Goal: Register for event/course

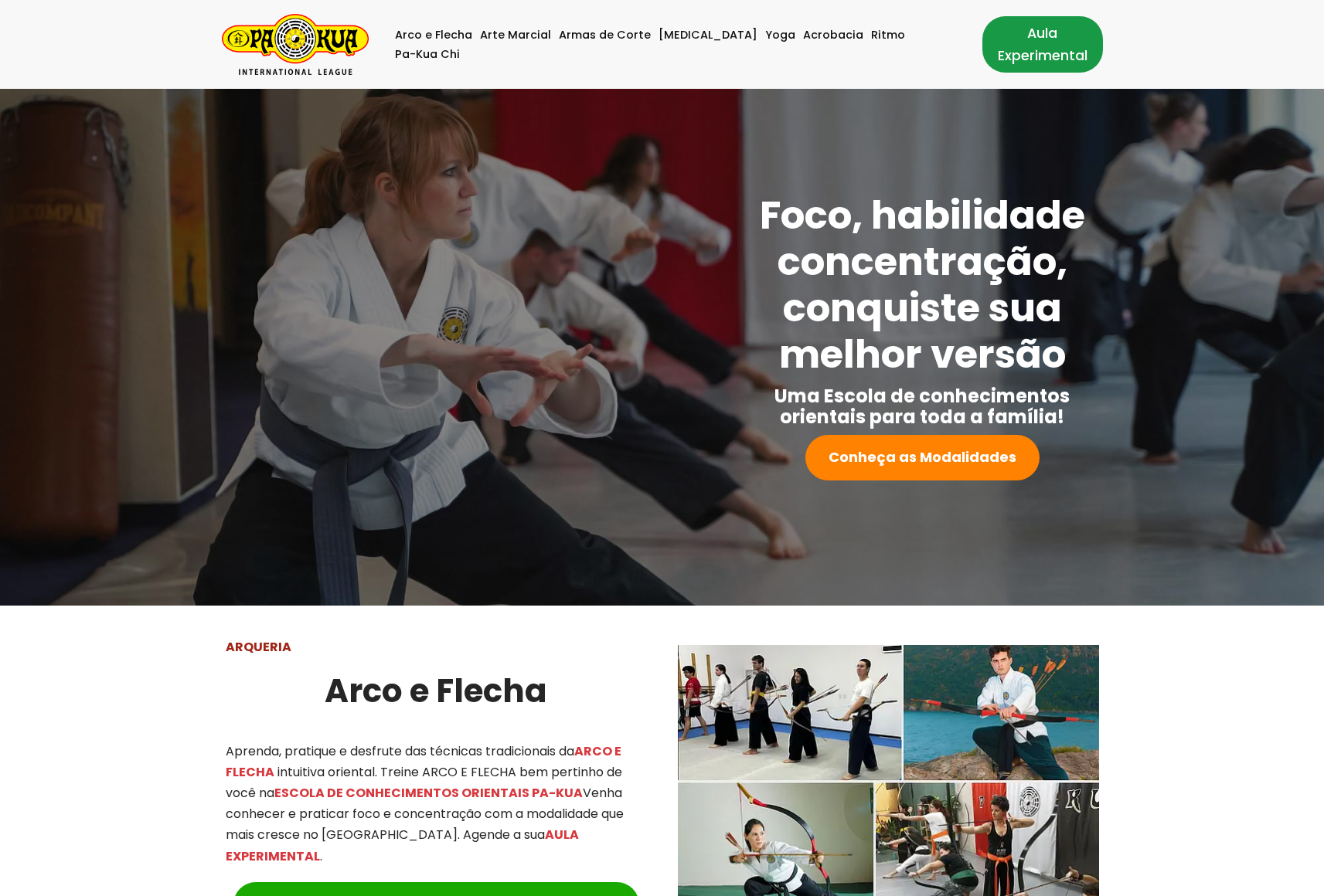
click at [1000, 48] on link "Aula Experimental" at bounding box center [1043, 44] width 121 height 56
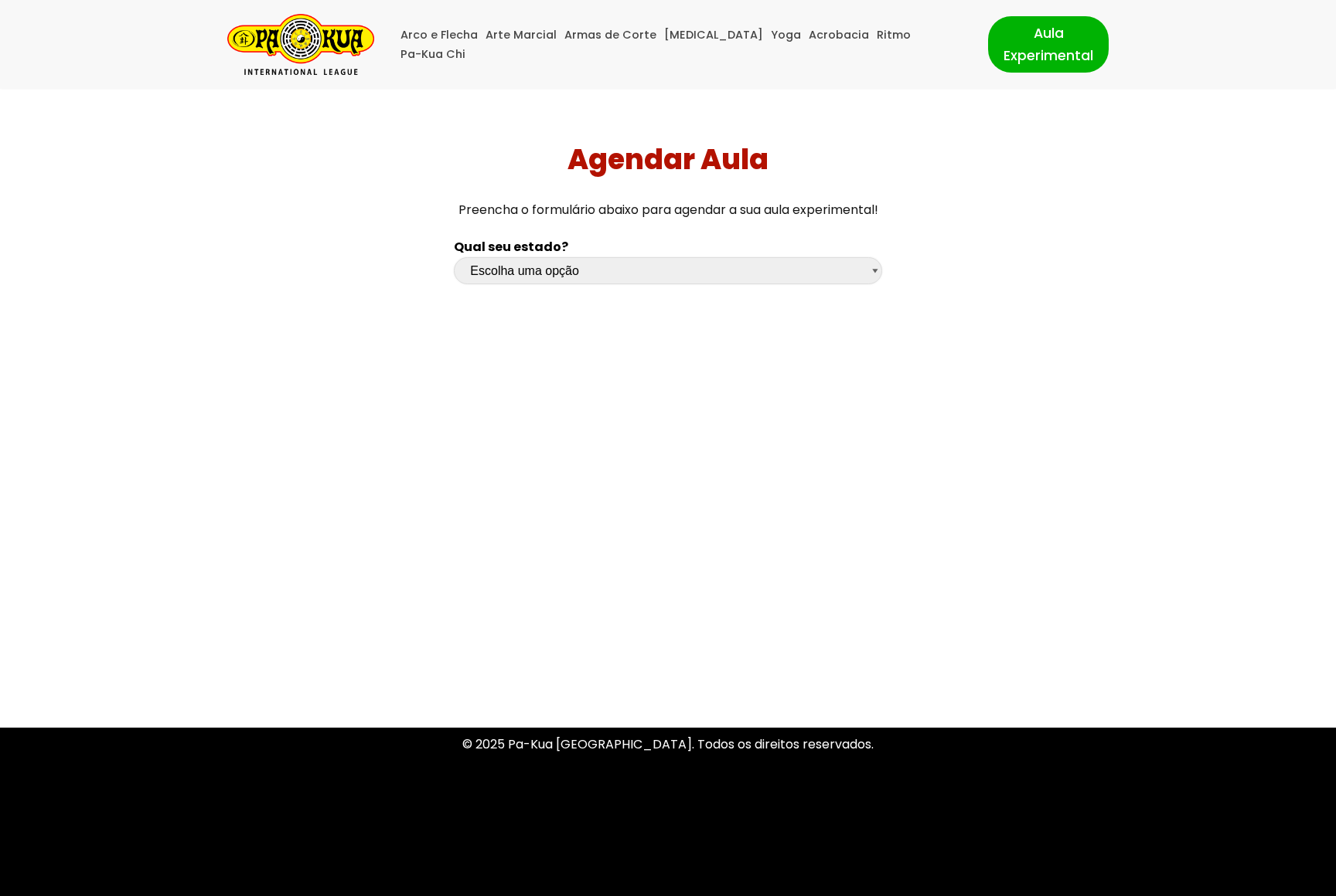
click at [658, 269] on select "Escolha uma opção [GEOGRAPHIC_DATA] [GEOGRAPHIC_DATA] [GEOGRAPHIC_DATA] [GEOGRA…" at bounding box center [667, 271] width 428 height 28
select select "rs"
click at [454, 258] on select "Escolha uma opção [GEOGRAPHIC_DATA] [GEOGRAPHIC_DATA] [GEOGRAPHIC_DATA] [GEOGRA…" at bounding box center [667, 271] width 428 height 28
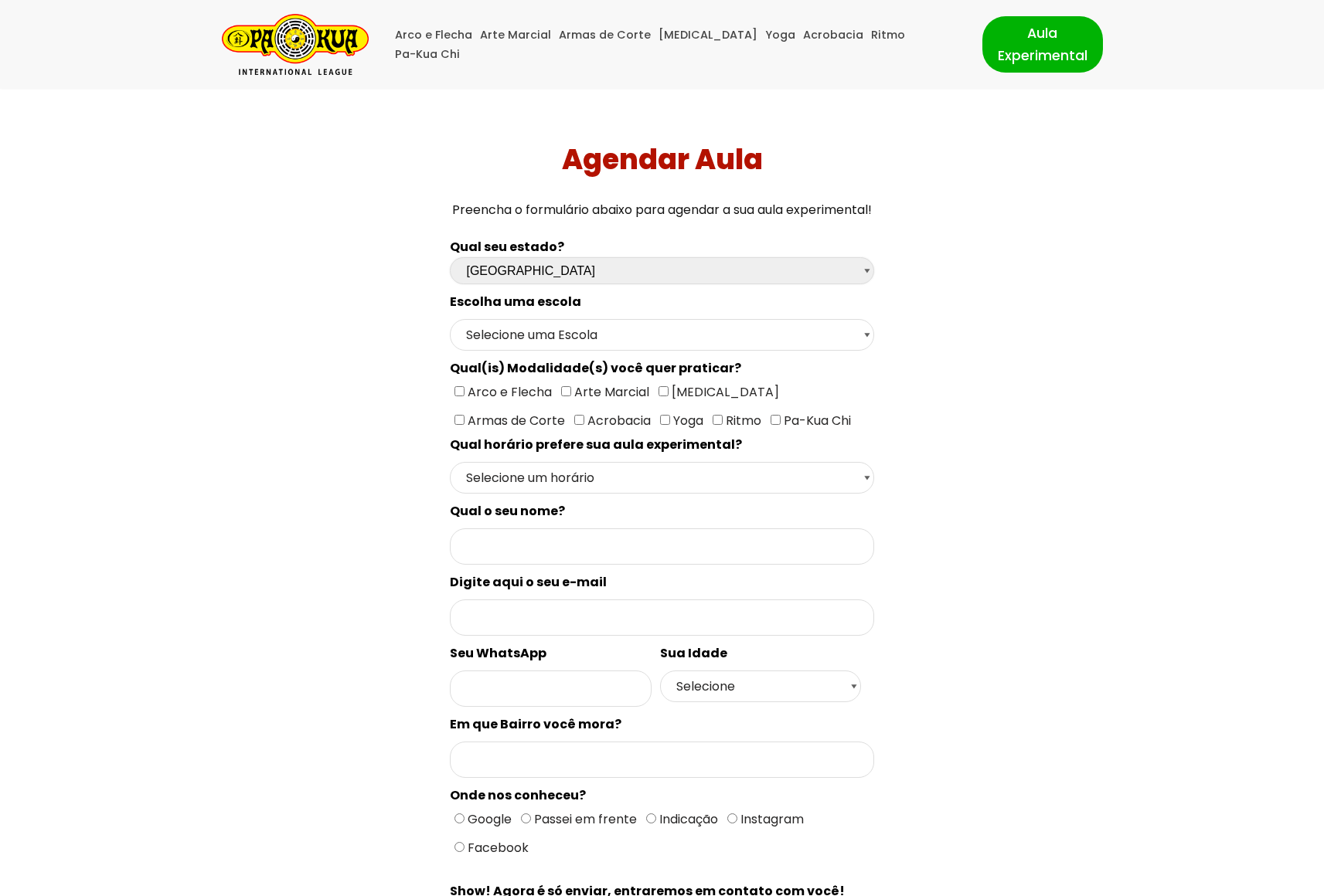
click at [518, 279] on select "Escolha uma opção Rio Grande do Sul Santa Catarina Paraná São Paulo Rio de Jane…" at bounding box center [661, 271] width 424 height 28
click at [528, 333] on select "Selecione uma Escola Campo Bom - Escola Campo Bom Canela - Escola Canela Canoas…" at bounding box center [661, 335] width 424 height 31
click at [450, 320] on select "Selecione uma Escola Campo Bom - Escola Campo Bom Canela - Escola Canela Canoas…" at bounding box center [661, 335] width 424 height 31
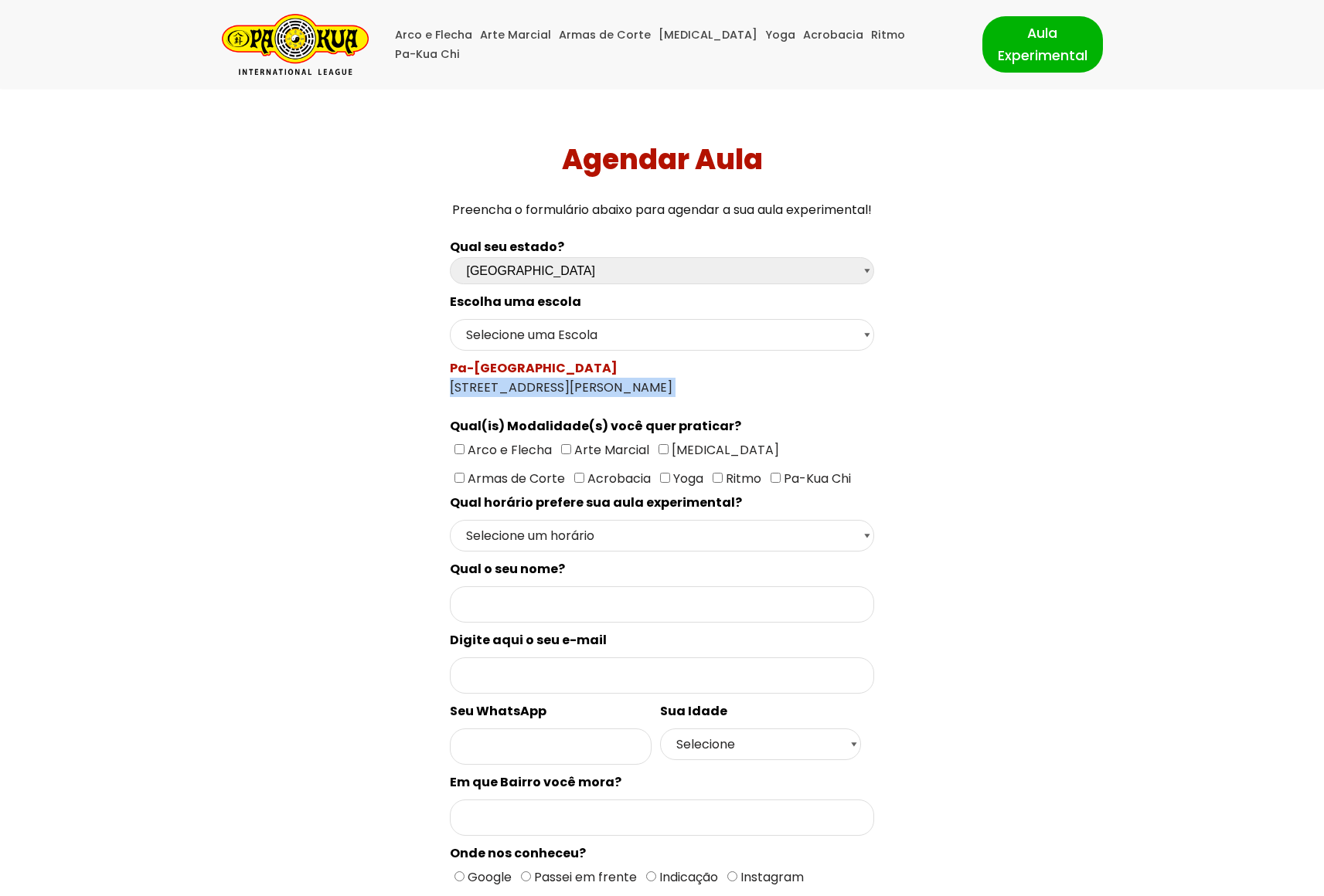
drag, startPoint x: 456, startPoint y: 388, endPoint x: 677, endPoint y: 401, distance: 221.4
click at [677, 401] on div "Escolha uma escola Selecione uma Escola Campo Bom - Escola Campo Bom Canela - E…" at bounding box center [661, 672] width 424 height 759
click at [319, 499] on div "Qual seu estado? Escolha uma opção [GEOGRAPHIC_DATA] [GEOGRAPHIC_DATA] [GEOGRAP…" at bounding box center [662, 644] width 927 height 830
click at [593, 341] on select "Selecione uma Escola Campo Bom - Escola Campo Bom Canela - Escola Canela Canoas…" at bounding box center [661, 335] width 424 height 31
select select "Santa Maria - Escola Fernando Ferrari"
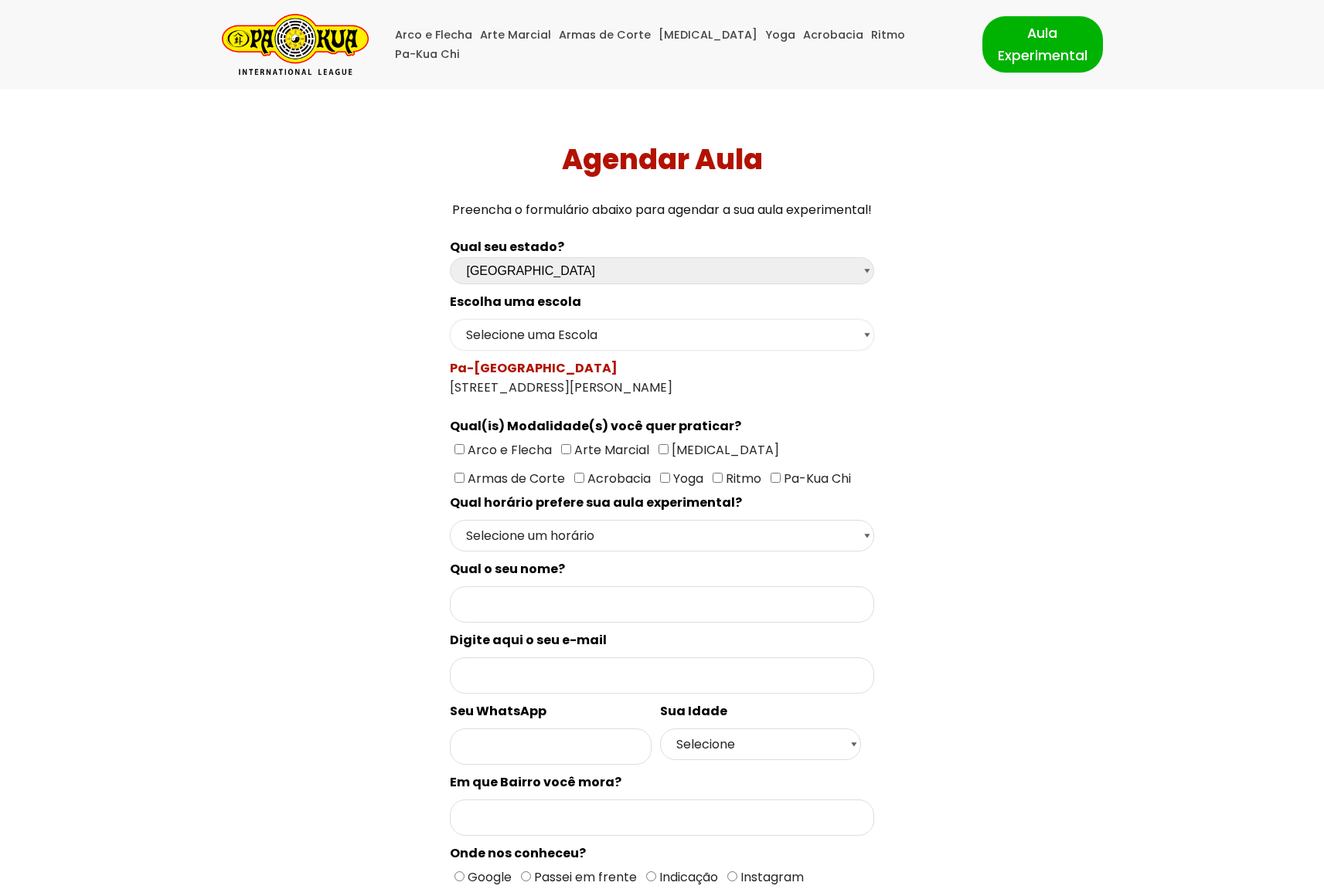
click at [450, 320] on select "Selecione uma Escola Campo Bom - Escola Campo Bom Canela - Escola Canela Canoas…" at bounding box center [661, 335] width 424 height 31
click at [370, 432] on div "Qual seu estado? Escolha uma opção Rio Grande do Sul Santa Catarina Paraná São …" at bounding box center [662, 644] width 927 height 830
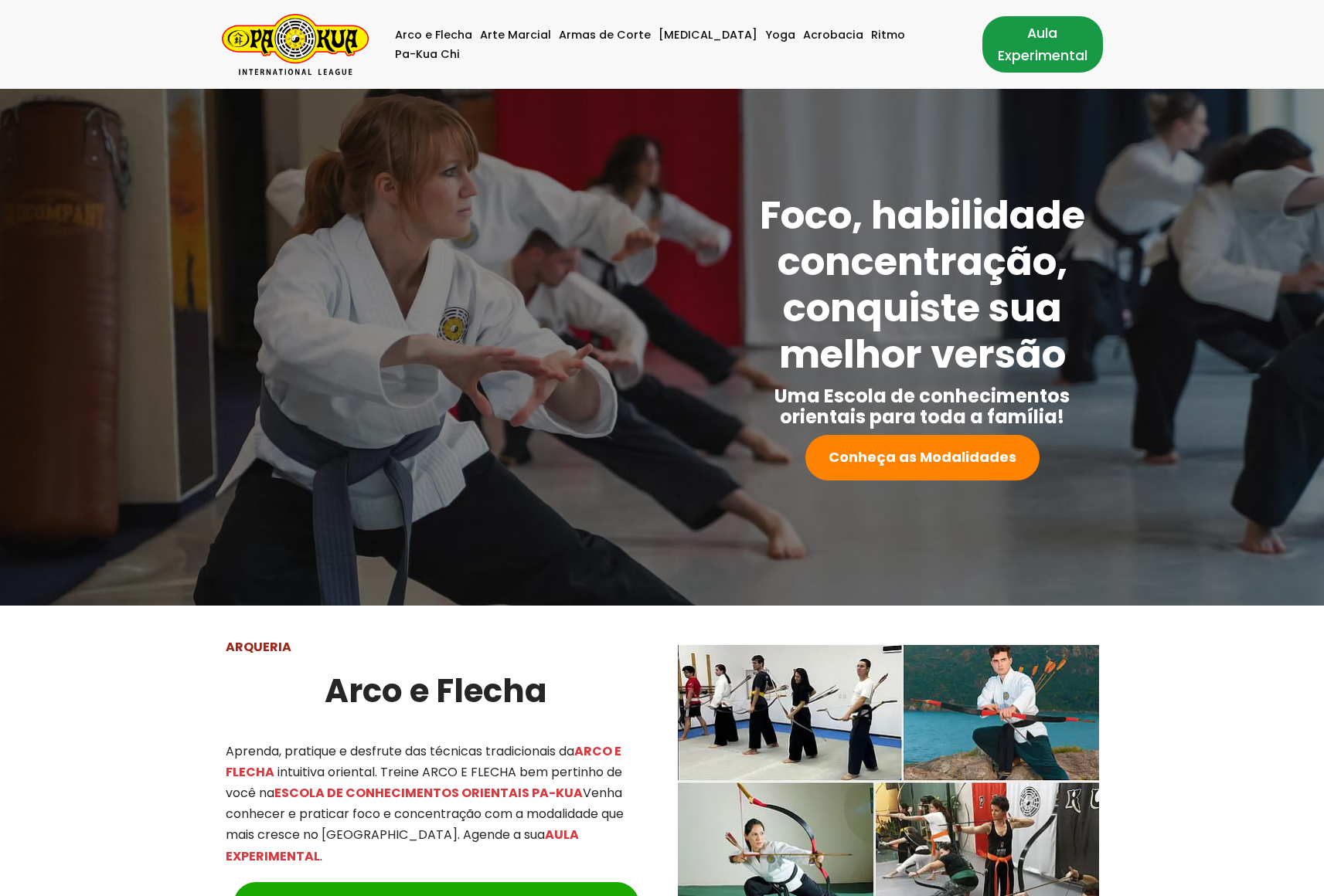
click at [1012, 43] on link "Aula Experimental" at bounding box center [1043, 44] width 121 height 56
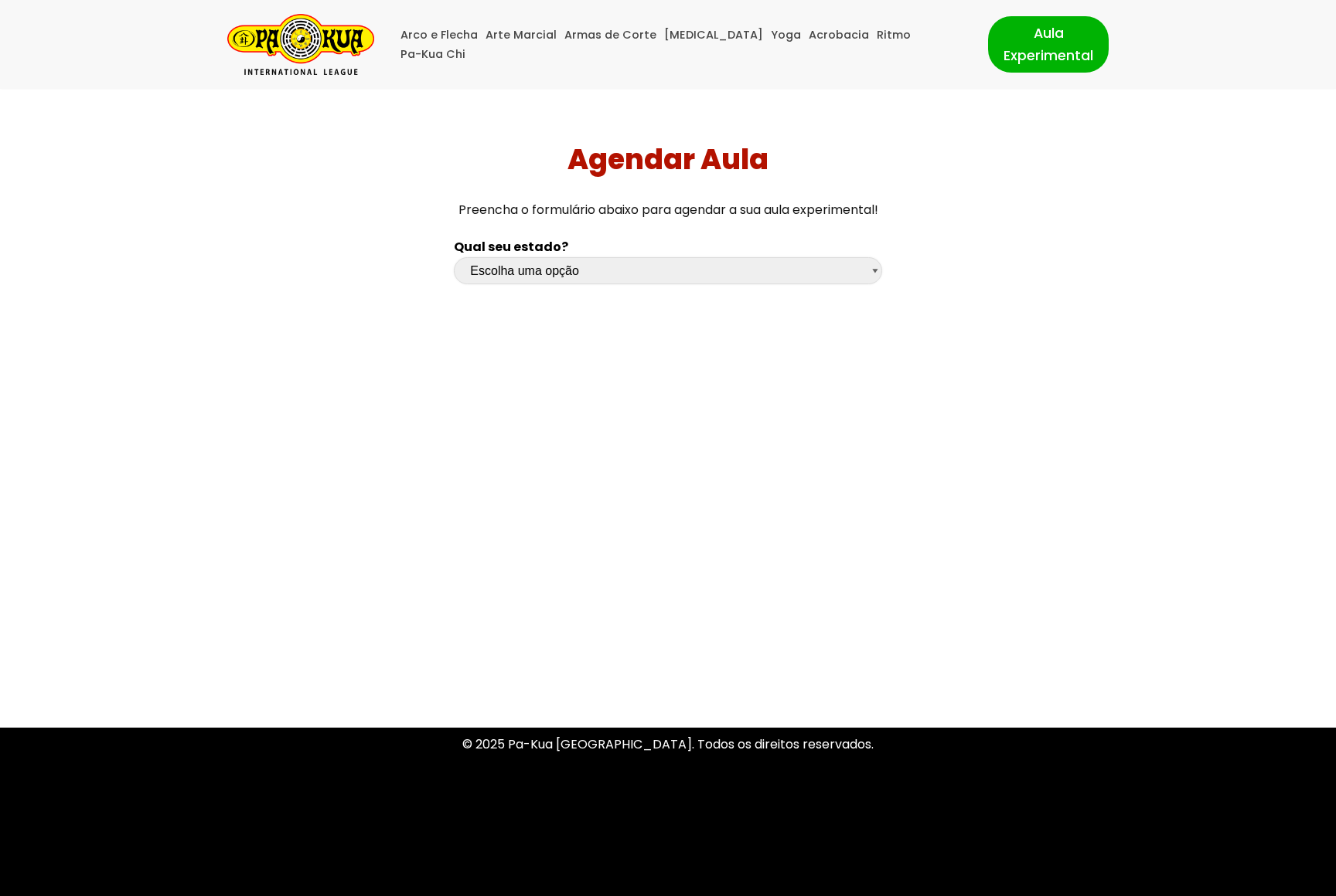
click at [631, 264] on select "Escolha uma opção Rio Grande do Sul Santa Catarina Paraná São Paulo Rio de Jane…" at bounding box center [667, 271] width 428 height 28
select select "rs"
click at [454, 258] on select "Escolha uma opção Rio Grande do Sul Santa Catarina Paraná São Paulo Rio de Jane…" at bounding box center [667, 271] width 428 height 28
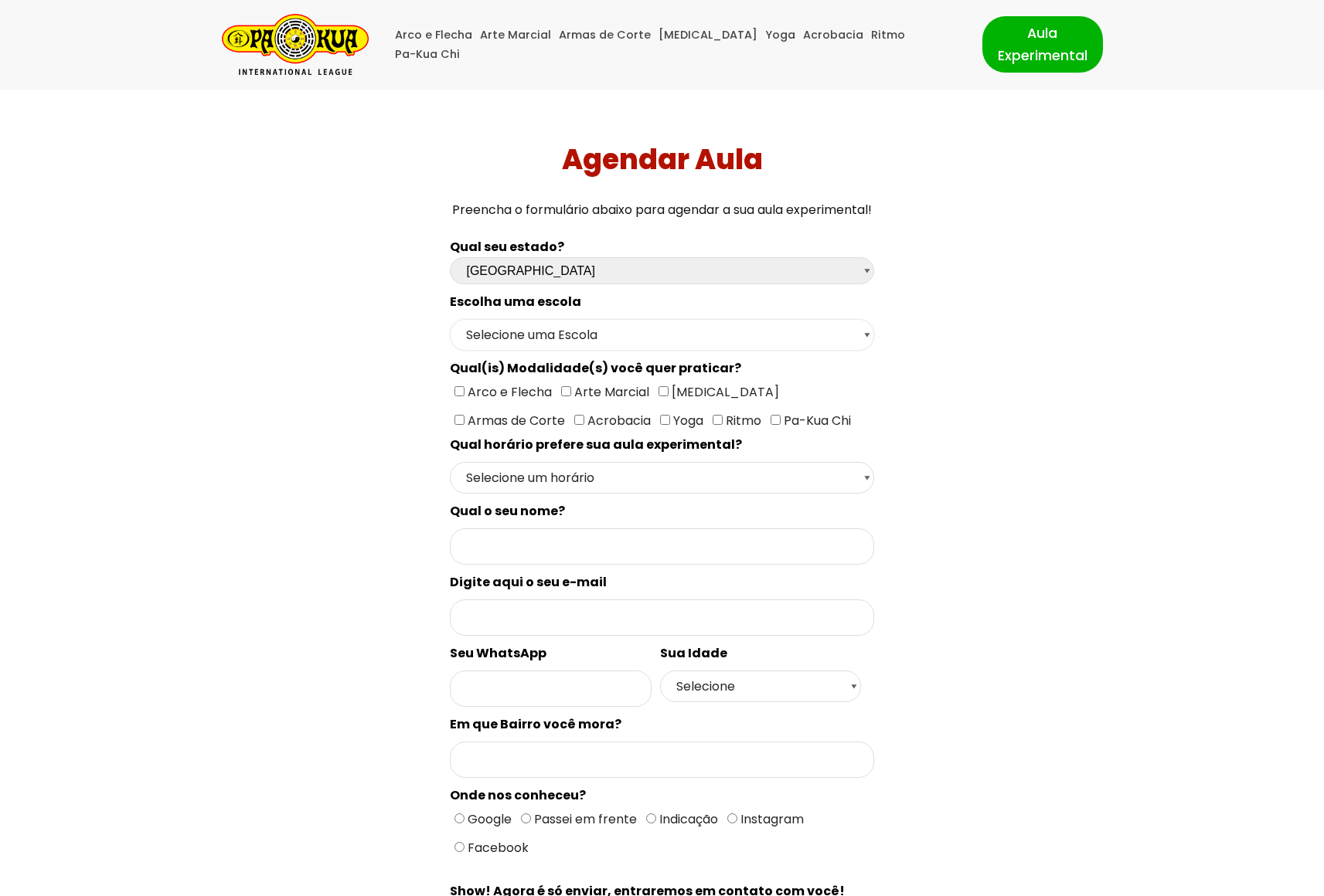
click at [589, 330] on select "Selecione uma Escola Campo Bom - Escola Campo Bom Canela - Escola Canela Canoas…" at bounding box center [661, 335] width 424 height 31
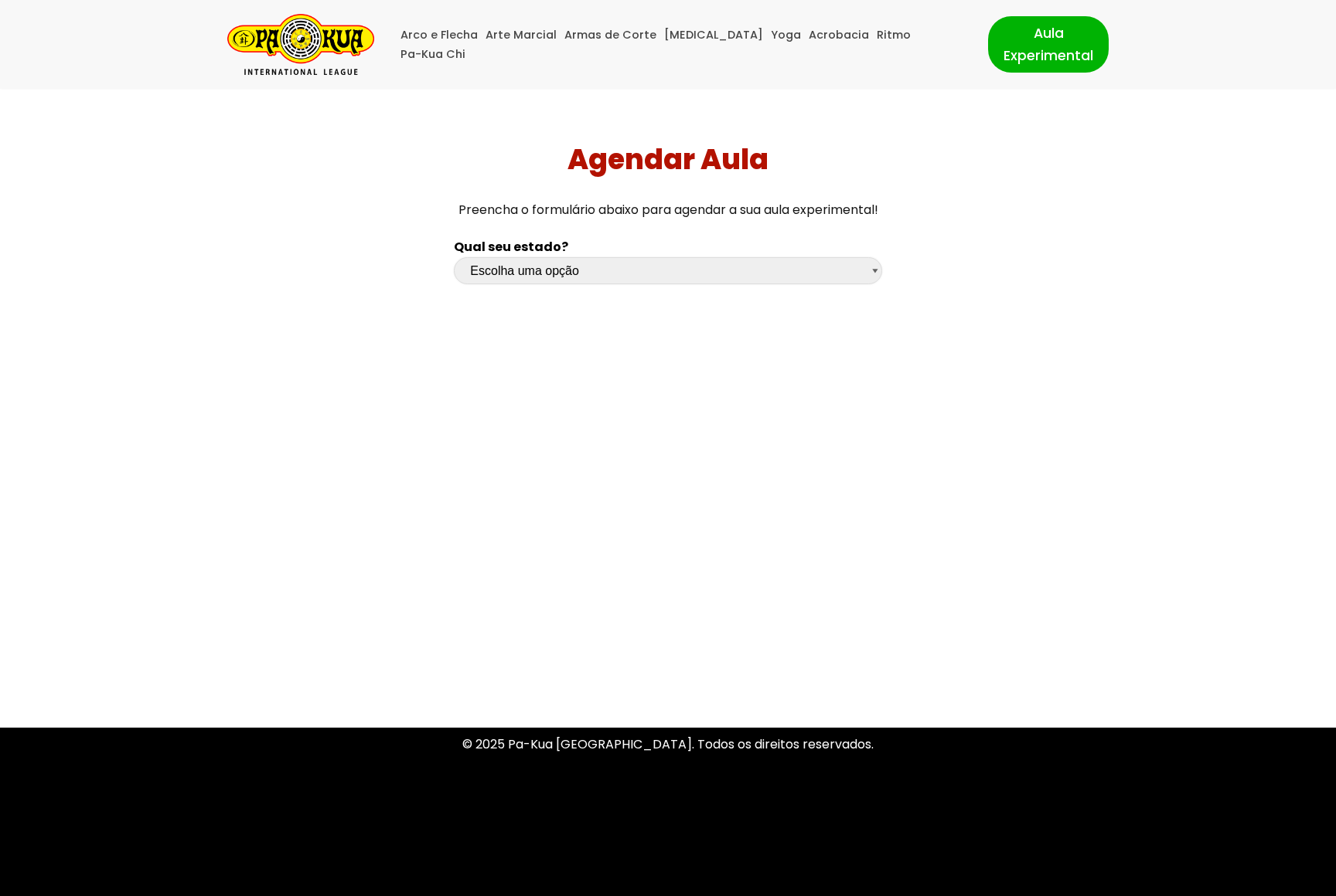
click at [593, 279] on select "Escolha uma opção [GEOGRAPHIC_DATA] [GEOGRAPHIC_DATA] [GEOGRAPHIC_DATA] [GEOGRA…" at bounding box center [667, 271] width 428 height 28
select select "rs"
click at [454, 258] on select "Escolha uma opção [GEOGRAPHIC_DATA] [GEOGRAPHIC_DATA] [GEOGRAPHIC_DATA] [GEOGRA…" at bounding box center [667, 271] width 428 height 28
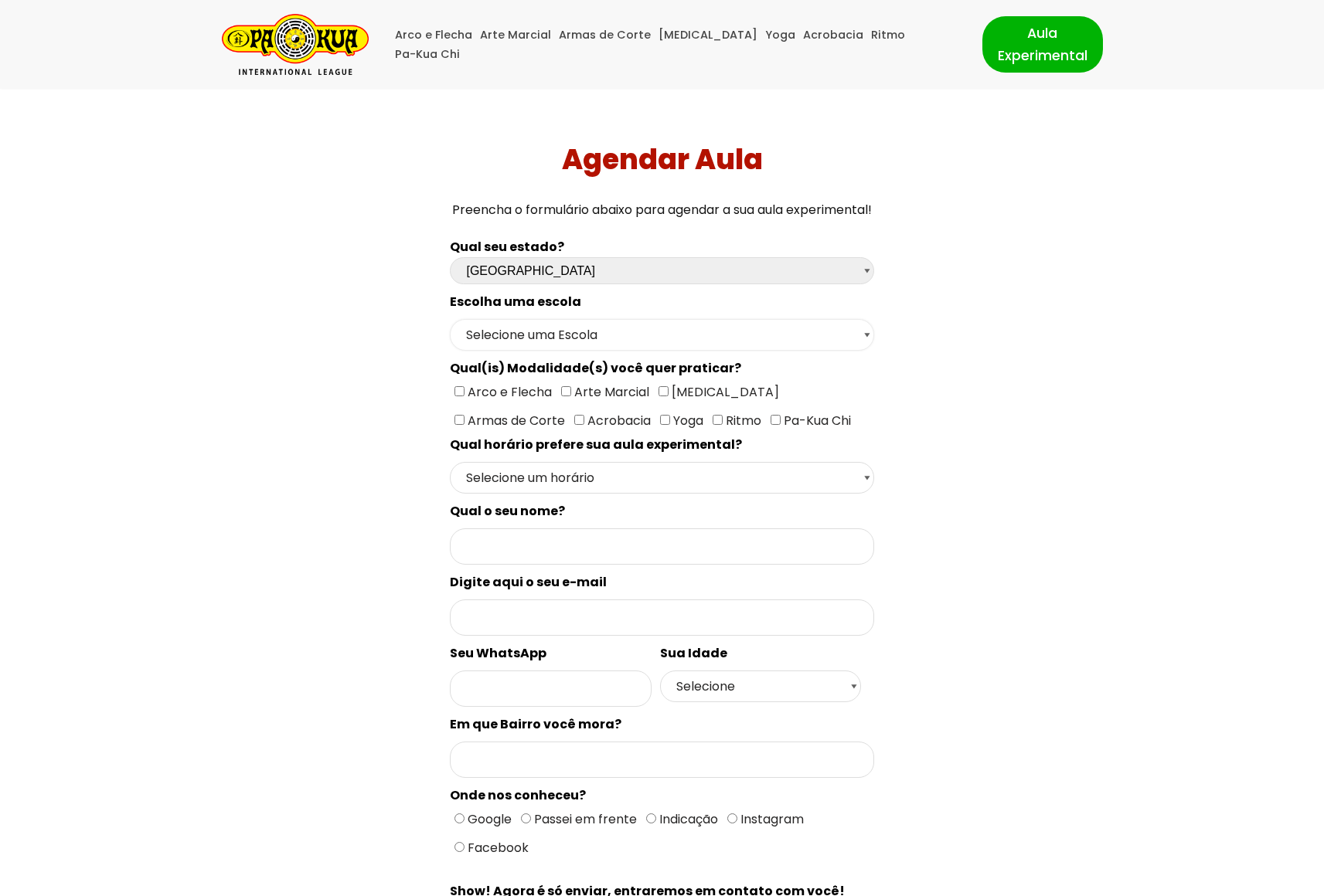
click at [588, 341] on select "Selecione uma Escola Campo [GEOGRAPHIC_DATA] - Escola Canela Canoas - Escola Ca…" at bounding box center [661, 335] width 424 height 31
select select "[GEOGRAPHIC_DATA]"
click at [450, 320] on select "Selecione uma Escola Campo [GEOGRAPHIC_DATA] - Escola Canela Canoas - Escola Ca…" at bounding box center [661, 335] width 424 height 31
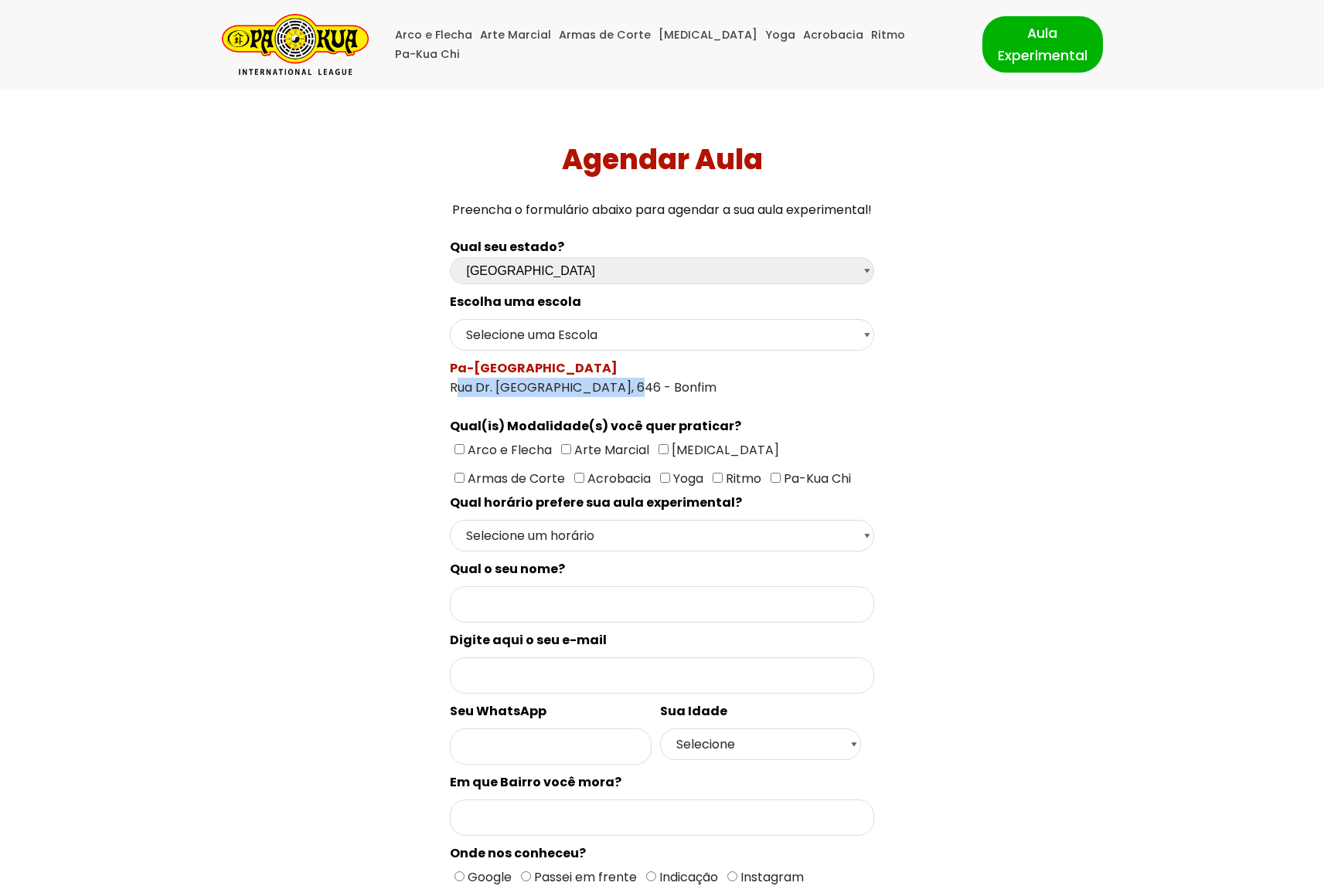
drag, startPoint x: 456, startPoint y: 382, endPoint x: 643, endPoint y: 381, distance: 187.0
click at [643, 381] on div "Pa-Kua Centro Rua Dr. Bozano, 646 - Bonfim" at bounding box center [661, 378] width 424 height 38
click at [632, 387] on div "Pa-Kua Centro Rua Dr. Bozano, 646 - Bonfim" at bounding box center [661, 378] width 424 height 38
drag, startPoint x: 634, startPoint y: 388, endPoint x: 445, endPoint y: 386, distance: 189.0
click at [445, 386] on div "Qual seu estado? Escolha uma opção Rio Grande do Sul Santa Catarina Paraná São …" at bounding box center [661, 644] width 439 height 830
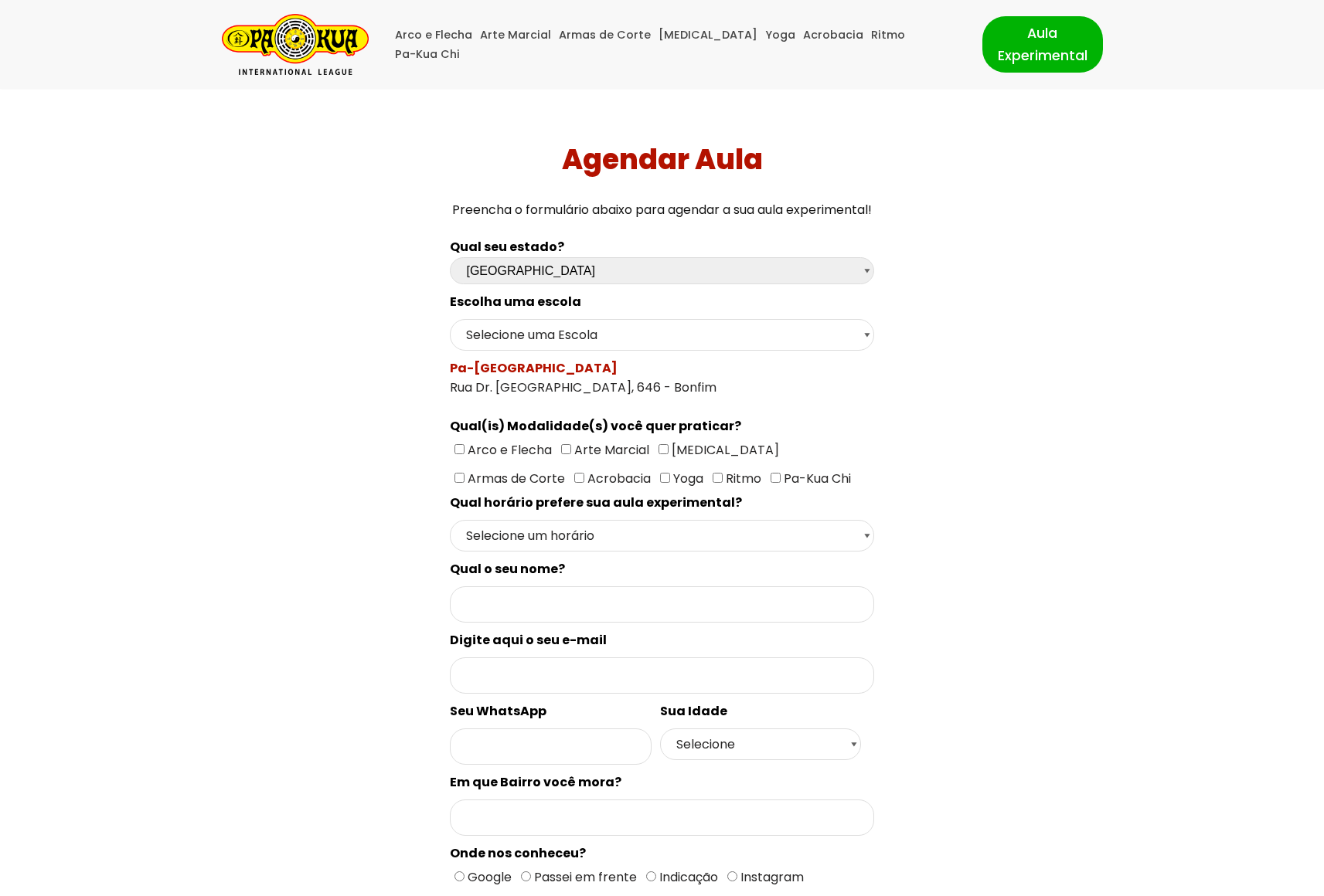
click at [326, 441] on div "Qual seu estado? Escolha uma opção Rio Grande do Sul Santa Catarina Paraná São …" at bounding box center [662, 644] width 927 height 830
click at [272, 418] on div "Qual seu estado? Escolha uma opção Rio Grande do Sul Santa Catarina Paraná São …" at bounding box center [662, 644] width 927 height 830
click at [275, 26] on img "Pa-Kua Brasil Uma Escola de conhecimentos orientais para toda a família. Foco, …" at bounding box center [295, 44] width 147 height 61
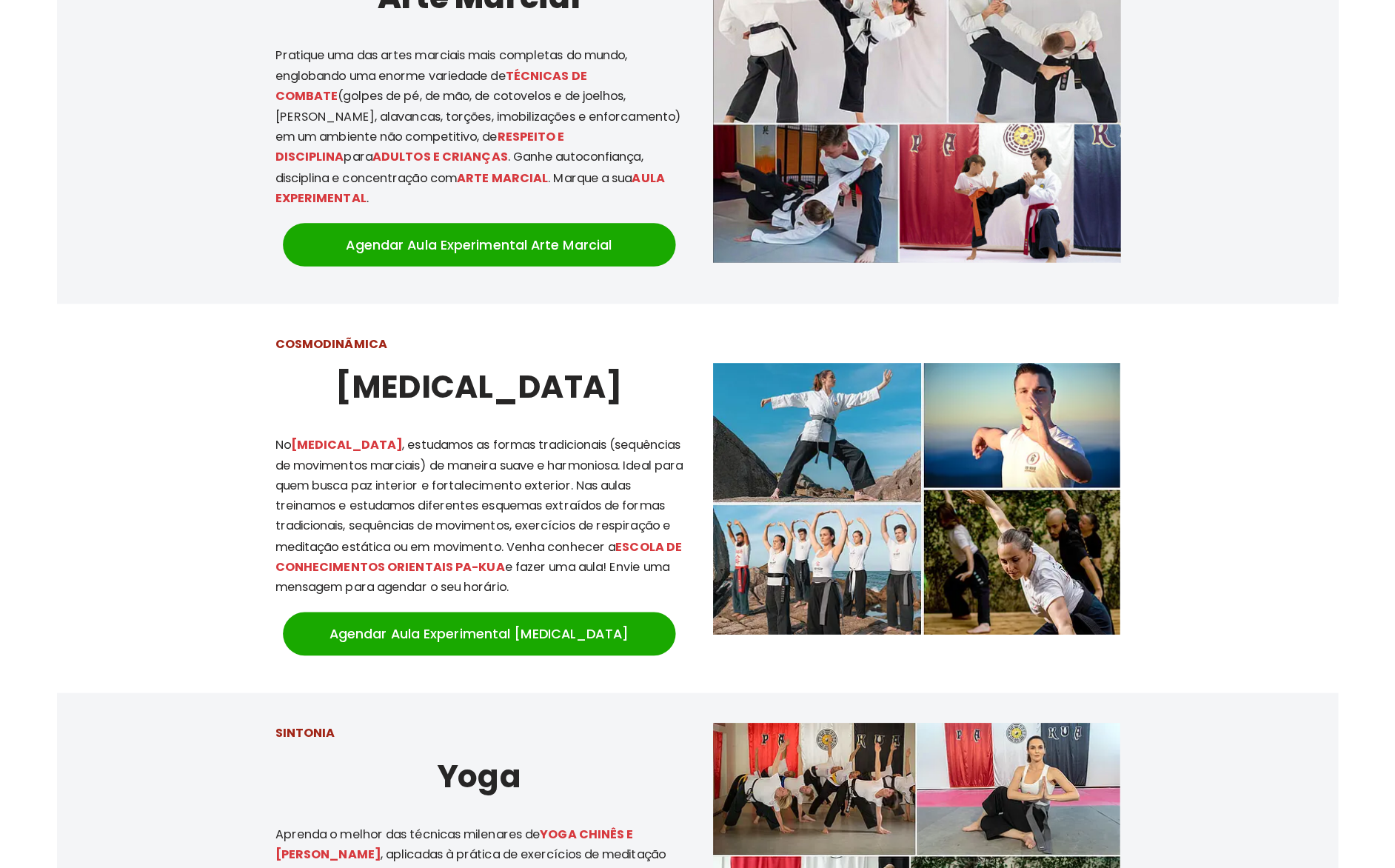
scroll to position [1089, 0]
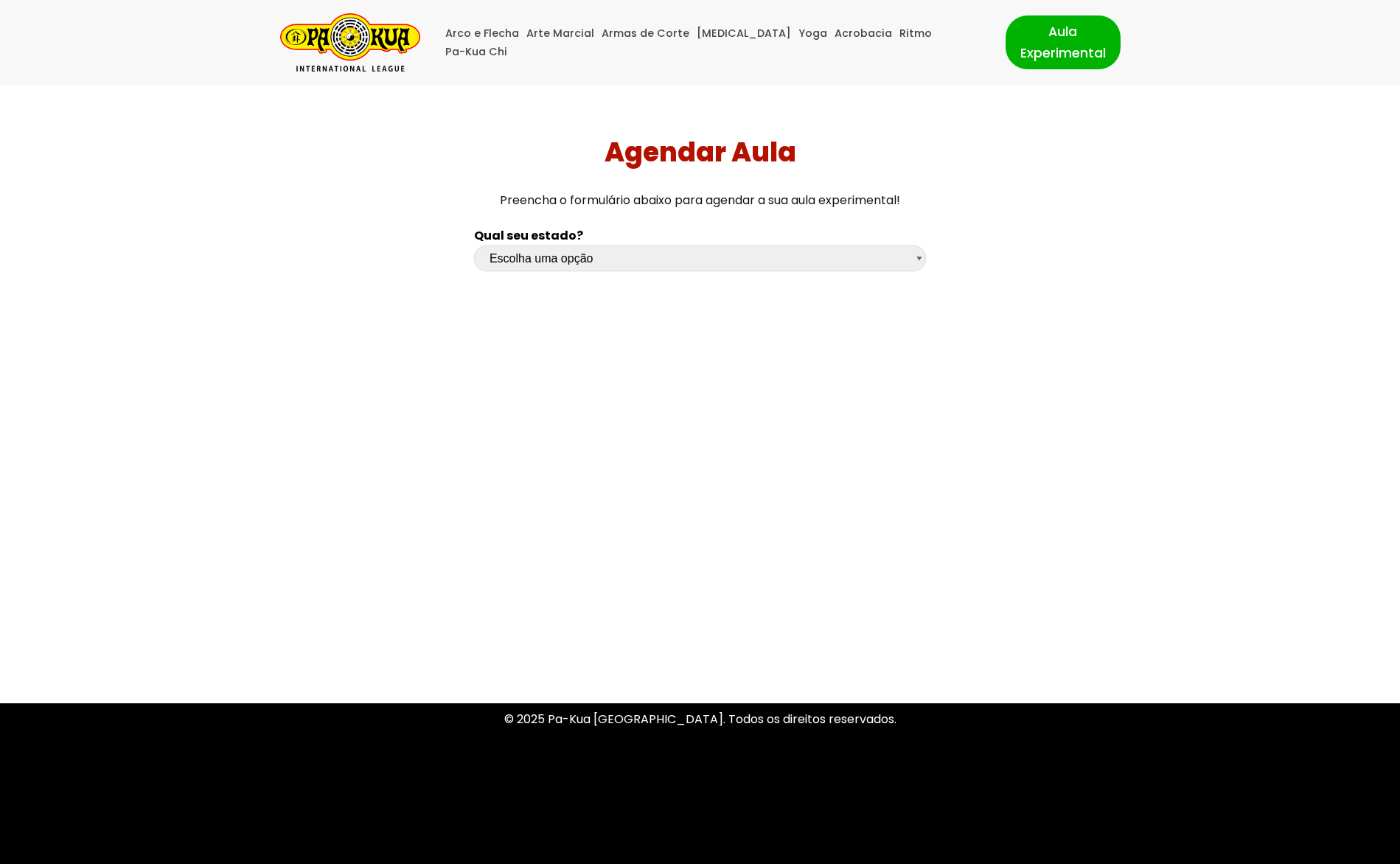
click at [619, 256] on select "Escolha uma opção Rio Grande do Sul Santa Catarina Paraná São Paulo Rio de Jane…" at bounding box center [700, 259] width 452 height 26
select select "rs"
click at [474, 246] on select "Escolha uma opção Rio Grande do Sul Santa Catarina Paraná São Paulo Rio de Jane…" at bounding box center [700, 259] width 452 height 26
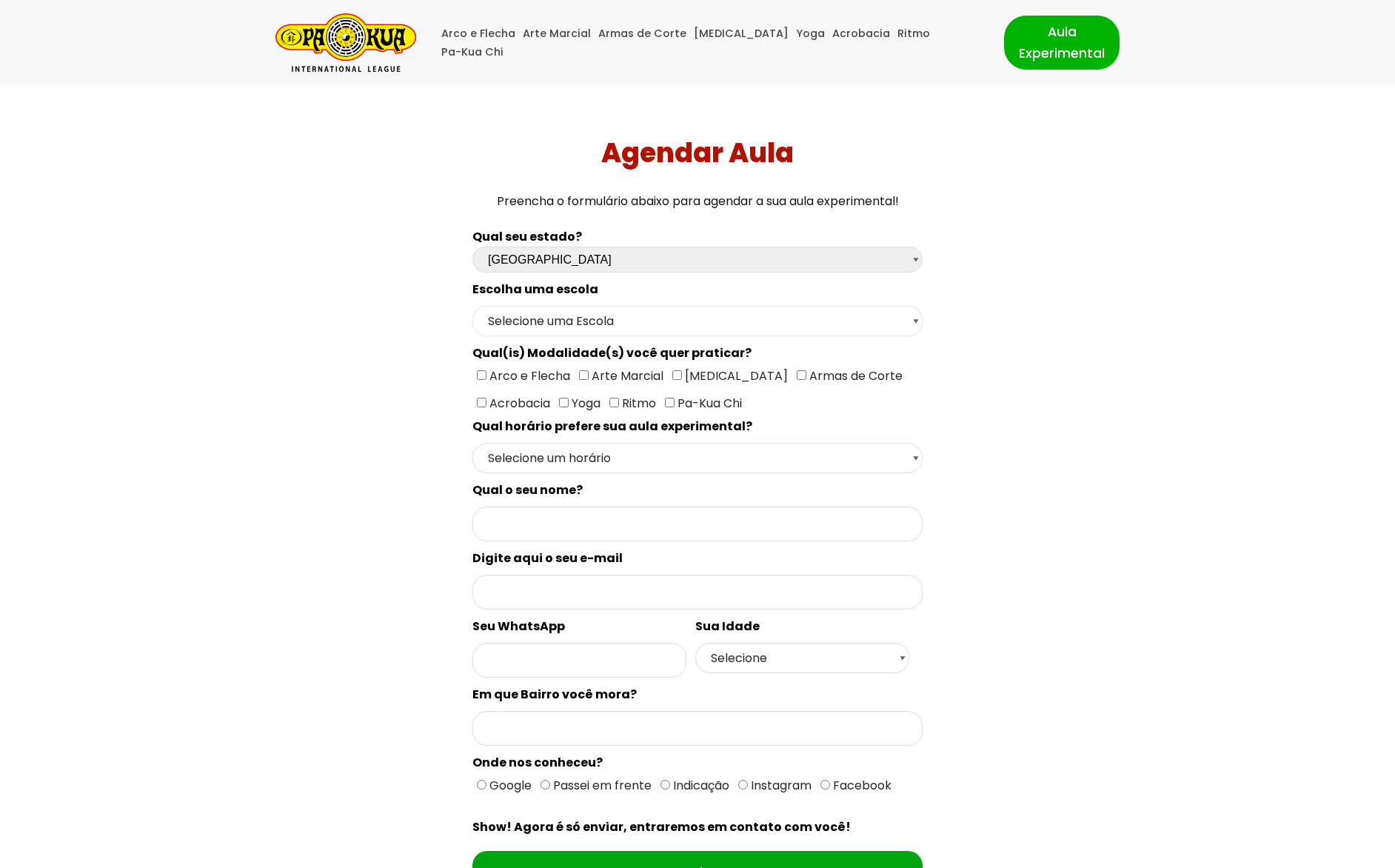
click at [596, 308] on select "Selecione uma Escola Campo Bom - Escola Campo Bom Canela - Escola Canela Canoas…" at bounding box center [698, 321] width 451 height 30
select select "Santa Maria - Escola Centro"
click at [472, 306] on select "Selecione uma Escola Campo Bom - Escola Campo Bom Canela - Escola Canela Canoas…" at bounding box center [698, 321] width 451 height 30
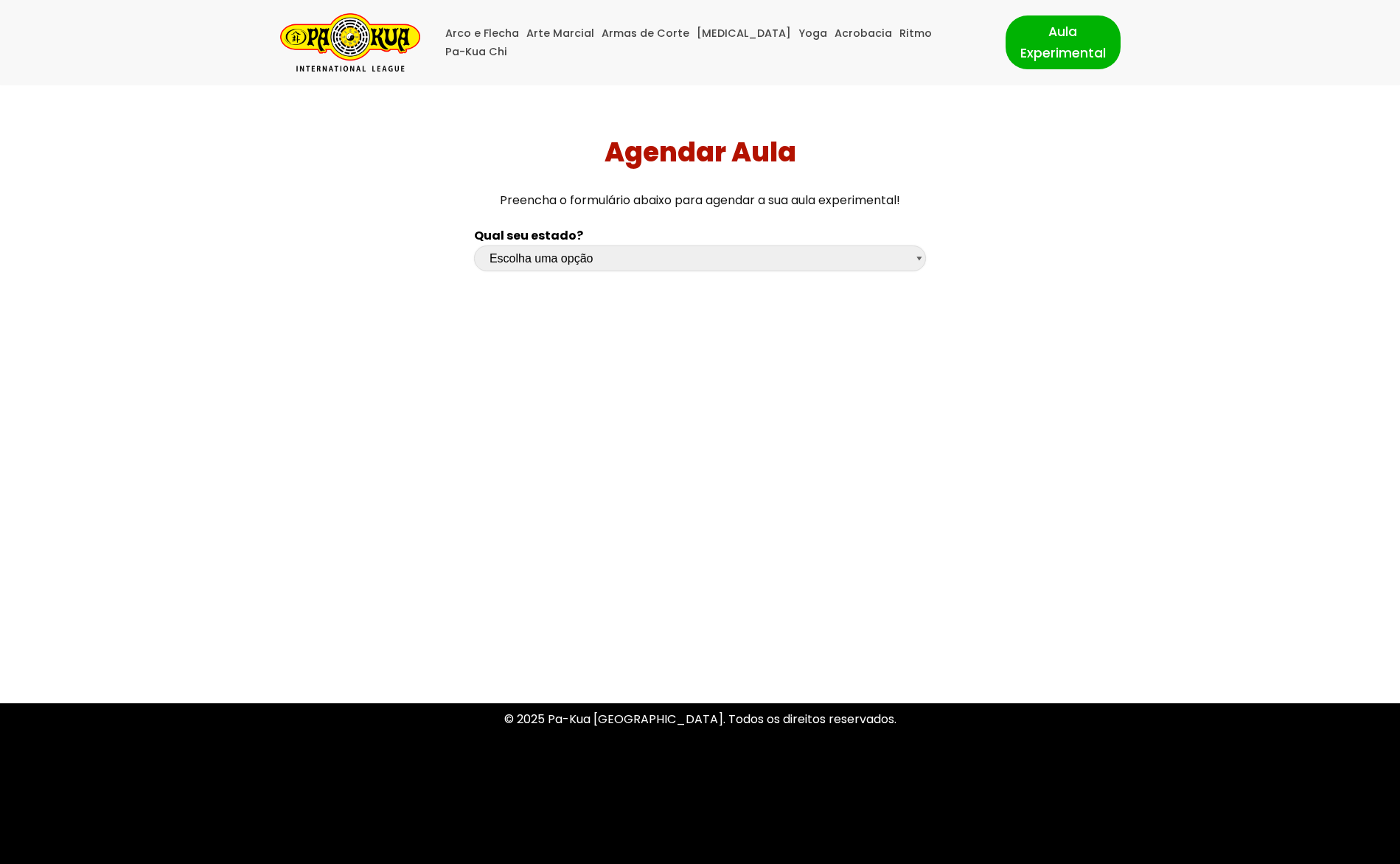
click at [576, 265] on select "Escolha uma opção [GEOGRAPHIC_DATA] [GEOGRAPHIC_DATA] [GEOGRAPHIC_DATA] [GEOGRA…" at bounding box center [700, 259] width 452 height 26
select select "rs"
click at [474, 246] on select "Escolha uma opção [GEOGRAPHIC_DATA] [GEOGRAPHIC_DATA] [GEOGRAPHIC_DATA] [GEOGRA…" at bounding box center [700, 259] width 452 height 26
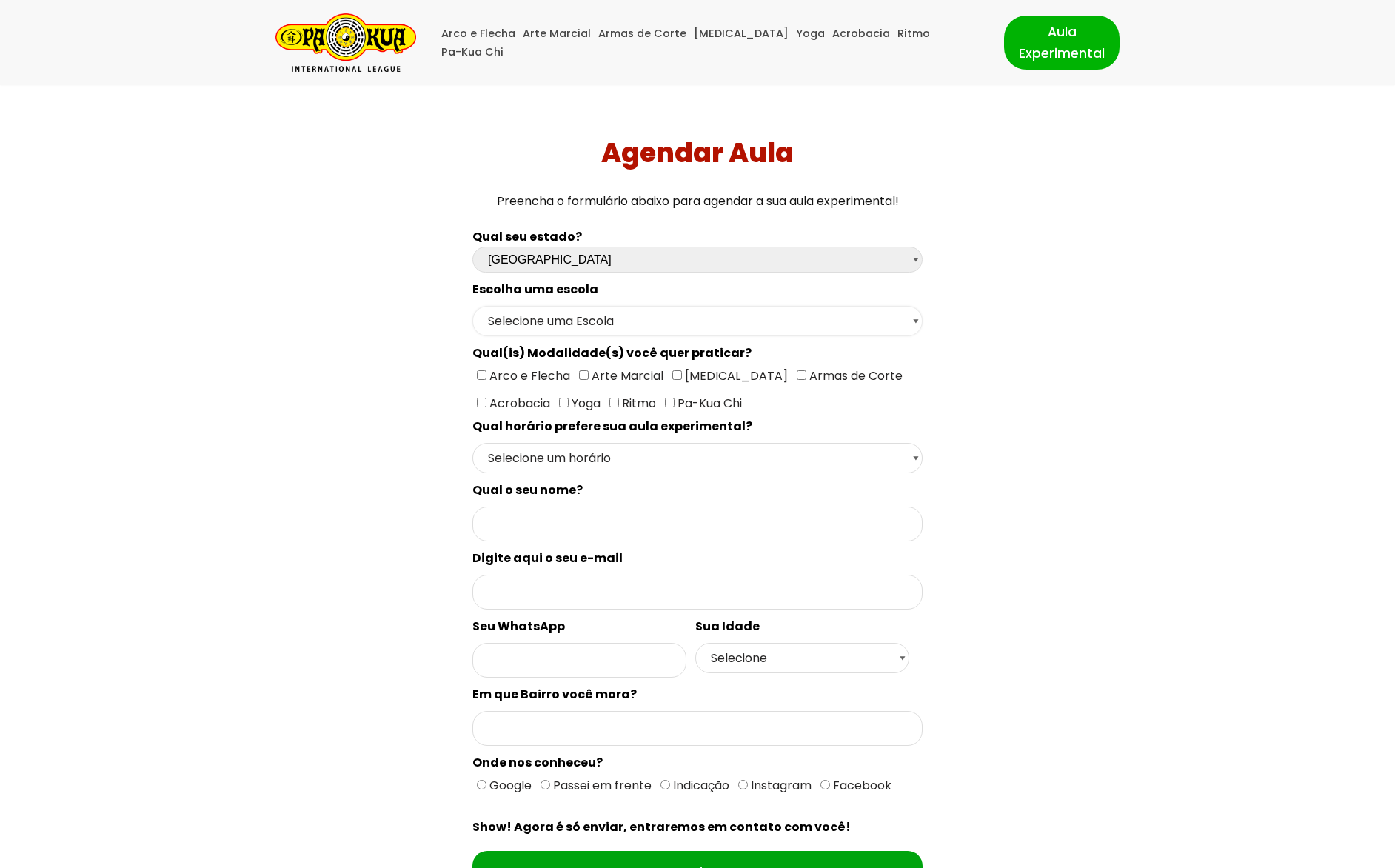
click at [593, 323] on select "Selecione uma Escola Campo [GEOGRAPHIC_DATA] - Escola Canela Canoas - Escola Ca…" at bounding box center [698, 321] width 451 height 30
select select "[GEOGRAPHIC_DATA]"
click at [472, 306] on select "Selecione uma Escola Campo [GEOGRAPHIC_DATA] - Escola Canela Canoas - Escola Ca…" at bounding box center [698, 321] width 451 height 30
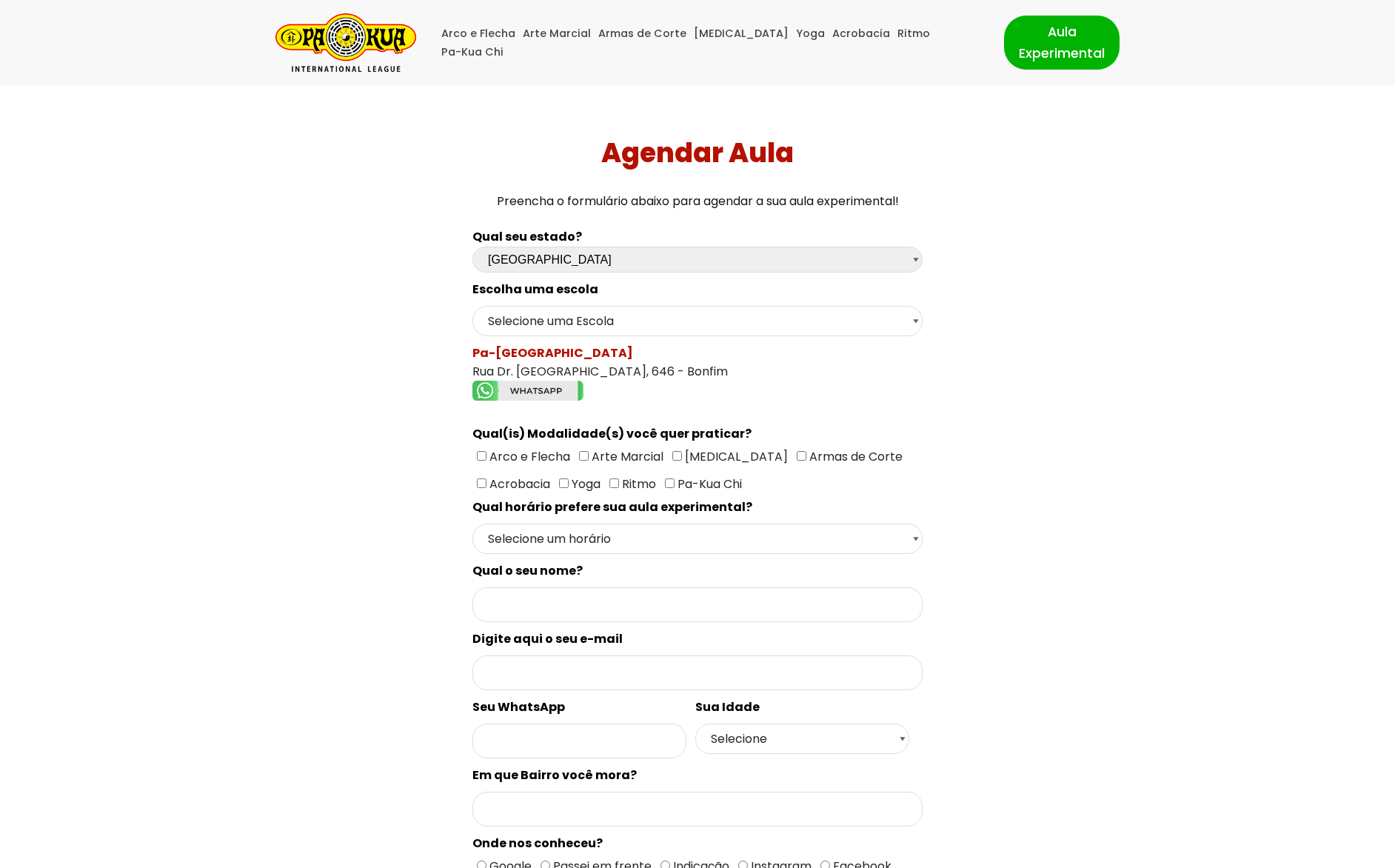
click at [517, 389] on img "Formulário de contacto" at bounding box center [528, 390] width 111 height 20
click at [332, 265] on div "Qual seu estado? Escolha uma opção [GEOGRAPHIC_DATA] [GEOGRAPHIC_DATA] [GEOGRAP…" at bounding box center [698, 616] width 976 height 794
click at [351, 47] on img "Pa-Kua Brasil Uma Escola de conhecimentos orientais para toda a família. Foco, …" at bounding box center [345, 42] width 140 height 58
